Goal: Find specific page/section: Find specific page/section

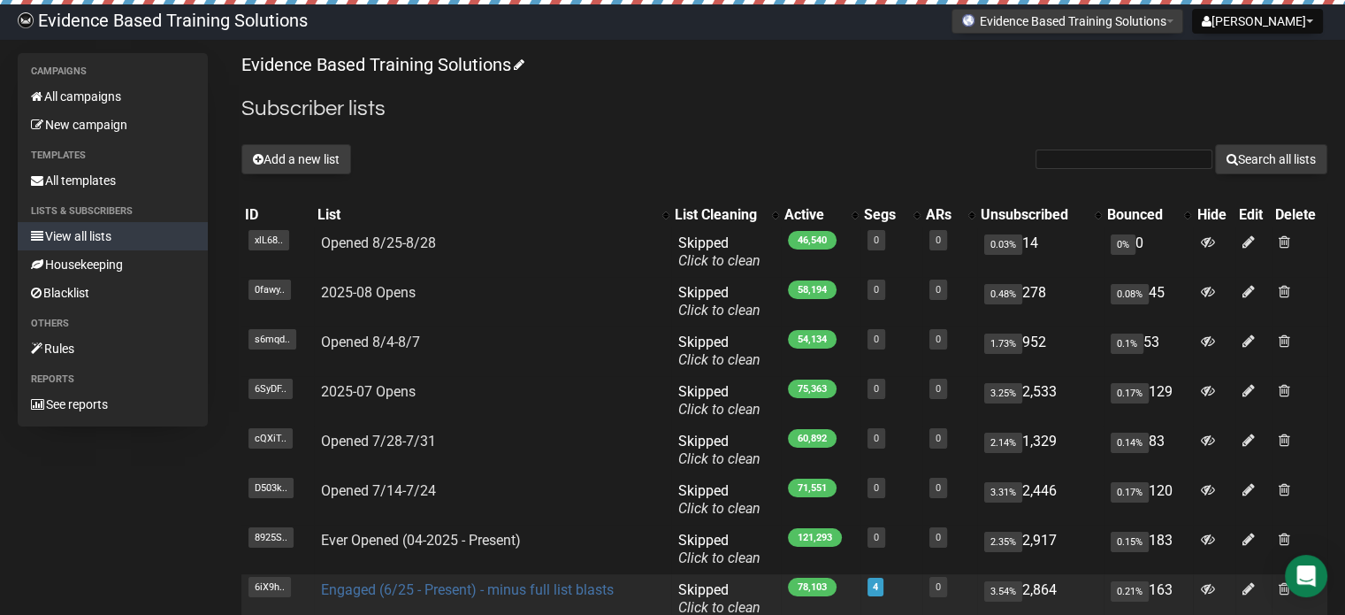
click at [395, 584] on link "Engaged (6/25 - Present) - minus full list blasts" at bounding box center [467, 589] width 293 height 17
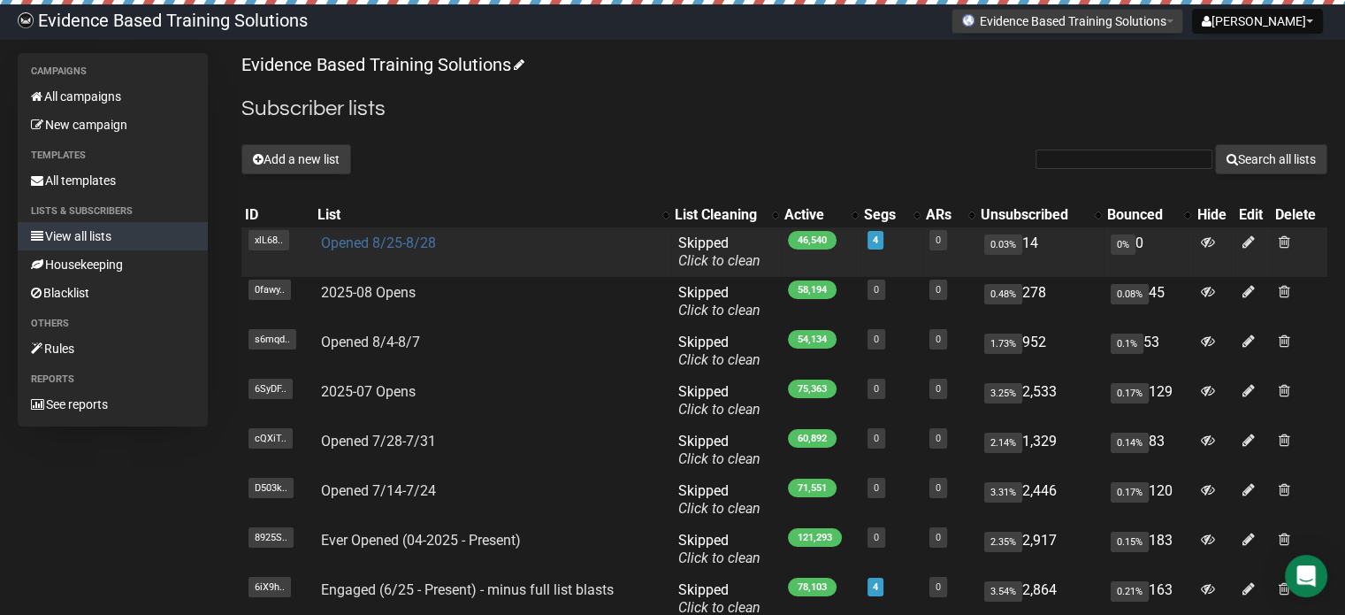
click at [382, 246] on link "Opened 8/25-8/28" at bounding box center [378, 242] width 115 height 17
click at [409, 242] on link "Opened 8/25-8/28" at bounding box center [378, 242] width 115 height 17
click at [369, 249] on link "Opened 8/25-8/28" at bounding box center [378, 242] width 115 height 17
click at [333, 243] on link "Opened 8/25-8/28" at bounding box center [378, 242] width 115 height 17
click at [404, 240] on link "Opened 8/25-8/28" at bounding box center [378, 242] width 115 height 17
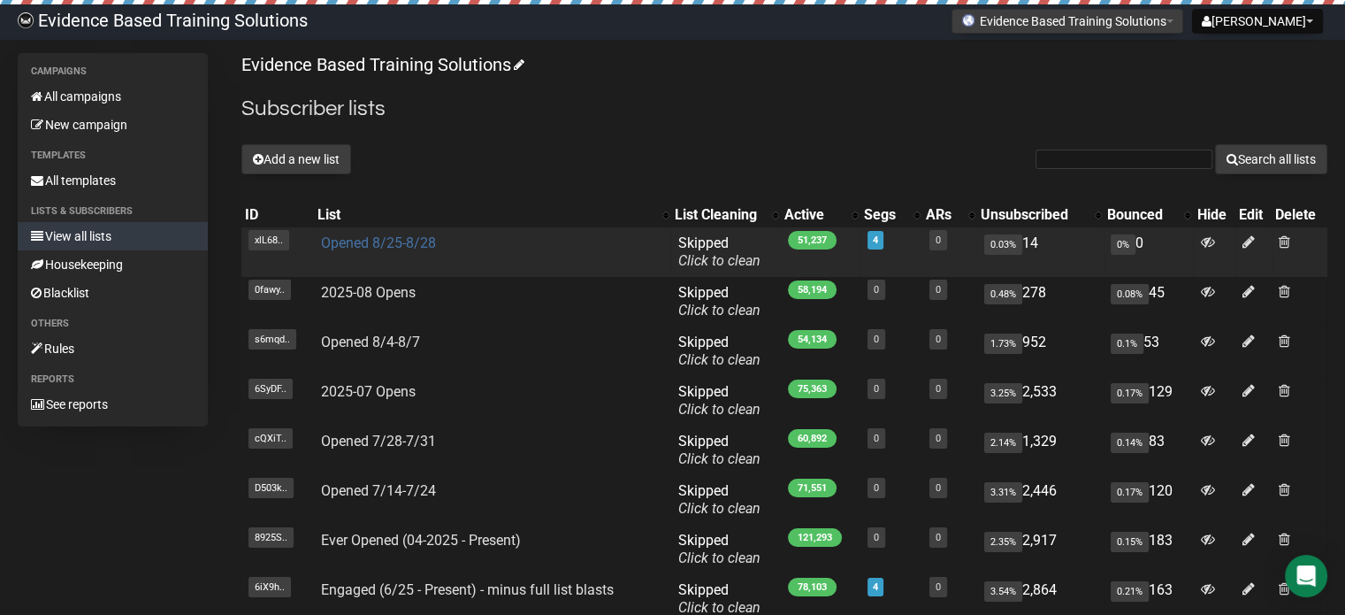
click at [355, 240] on link "Opened 8/25-8/28" at bounding box center [378, 242] width 115 height 17
click at [407, 241] on link "Opened 8/25-8/28" at bounding box center [378, 242] width 115 height 17
click at [419, 251] on td "Opened 8/25-8/28" at bounding box center [492, 252] width 357 height 50
click at [372, 246] on link "Opened 8/25-8/28" at bounding box center [378, 242] width 115 height 17
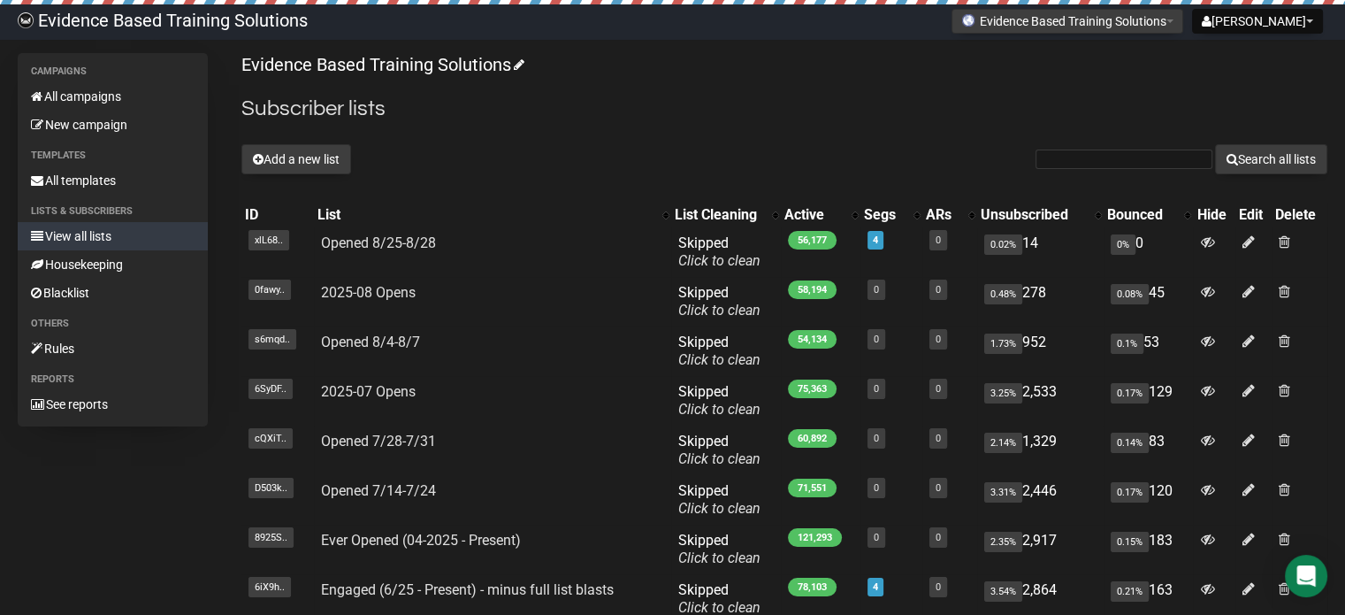
click at [623, 75] on p "Evidence Based Training Solutions" at bounding box center [784, 65] width 1086 height 24
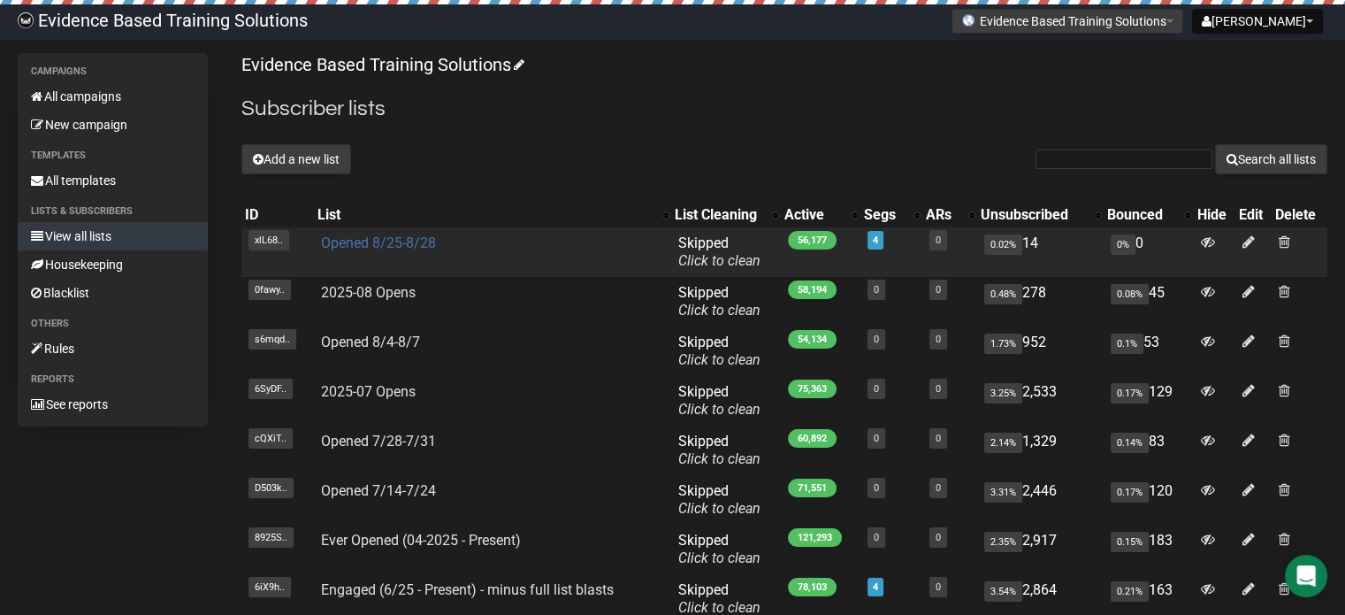
click at [375, 239] on link "Opened 8/25-8/28" at bounding box center [378, 242] width 115 height 17
drag, startPoint x: 398, startPoint y: 240, endPoint x: 432, endPoint y: 229, distance: 35.2
click at [398, 240] on link "Opened 8/25-8/28" at bounding box center [378, 242] width 115 height 17
